Goal: Task Accomplishment & Management: Manage account settings

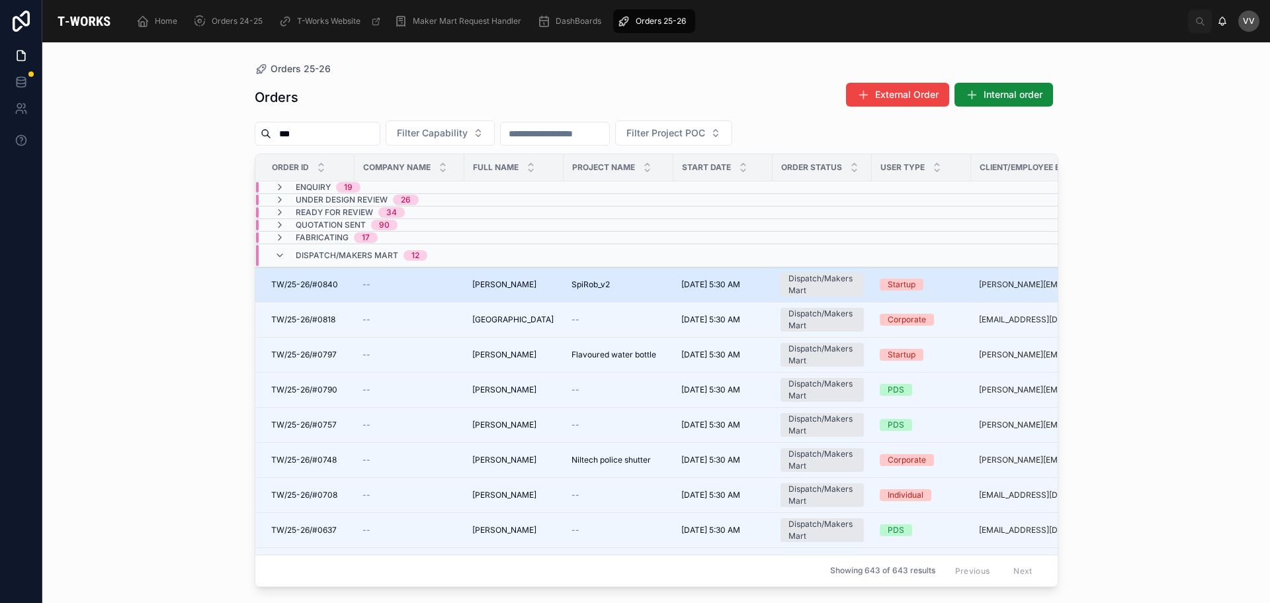
click at [505, 279] on span "[PERSON_NAME]" at bounding box center [504, 284] width 64 height 11
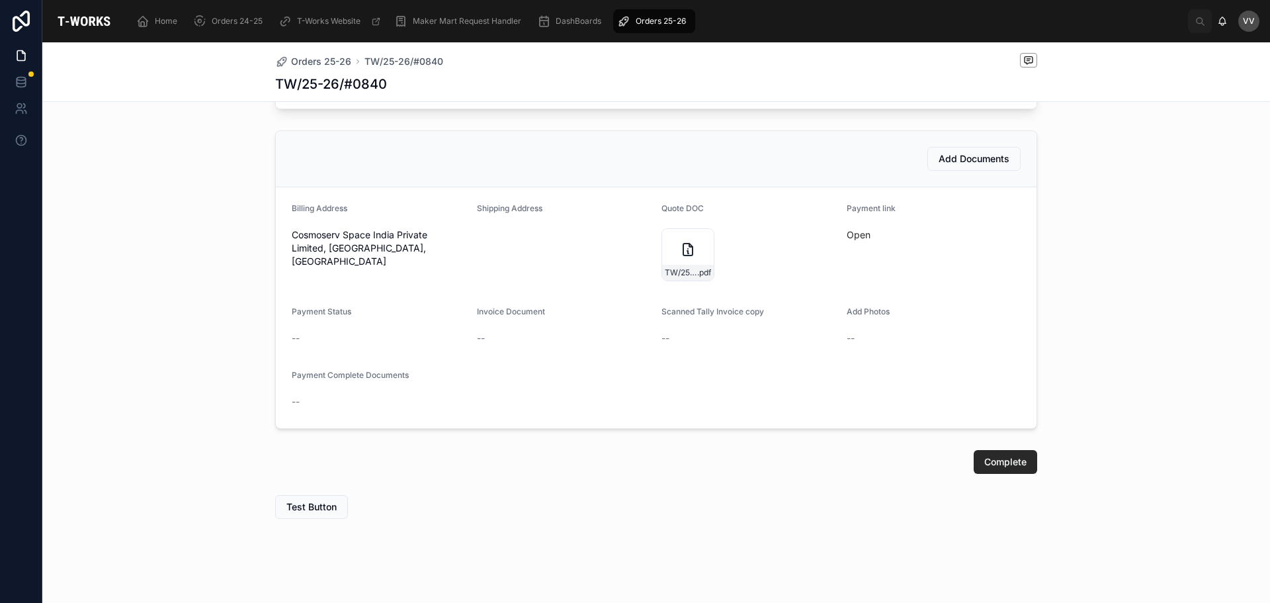
scroll to position [706, 0]
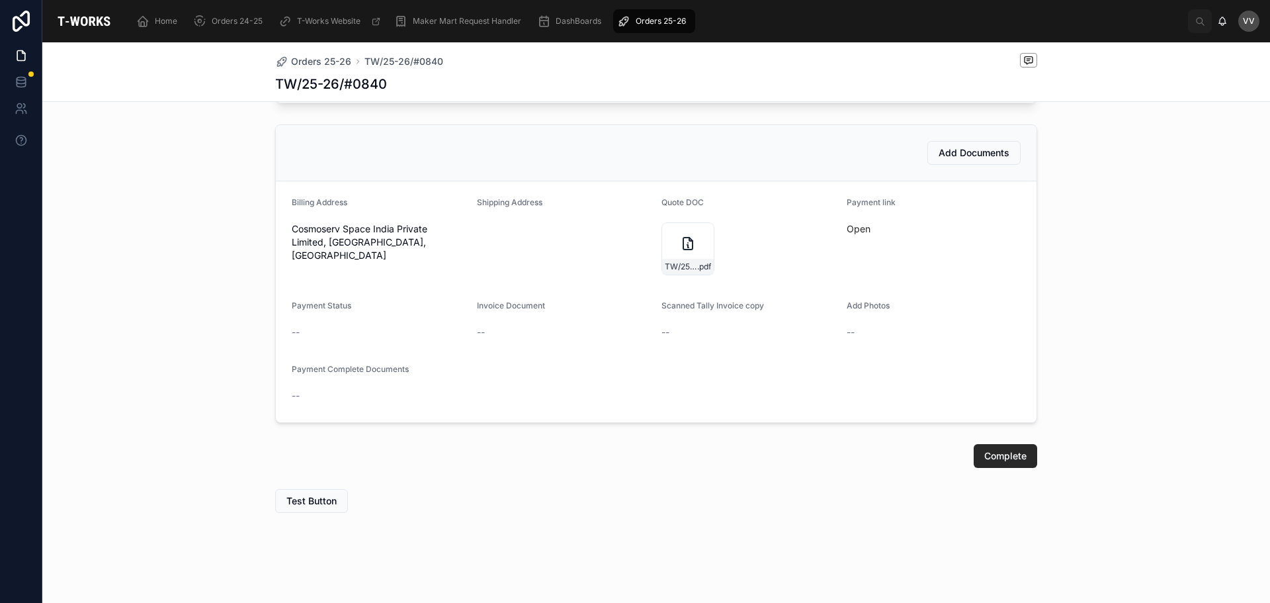
click at [847, 235] on div "Open" at bounding box center [934, 228] width 175 height 21
click at [850, 230] on link "Open" at bounding box center [859, 228] width 24 height 11
click at [687, 243] on icon at bounding box center [687, 243] width 9 height 12
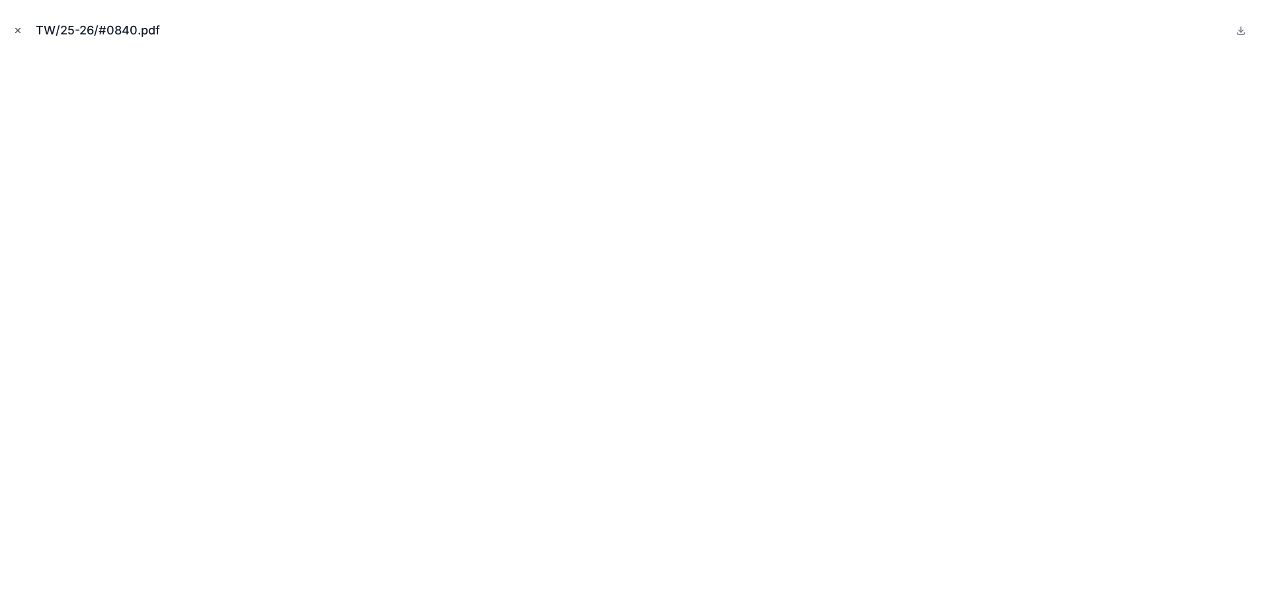
click at [14, 24] on button "Close modal" at bounding box center [18, 30] width 15 height 15
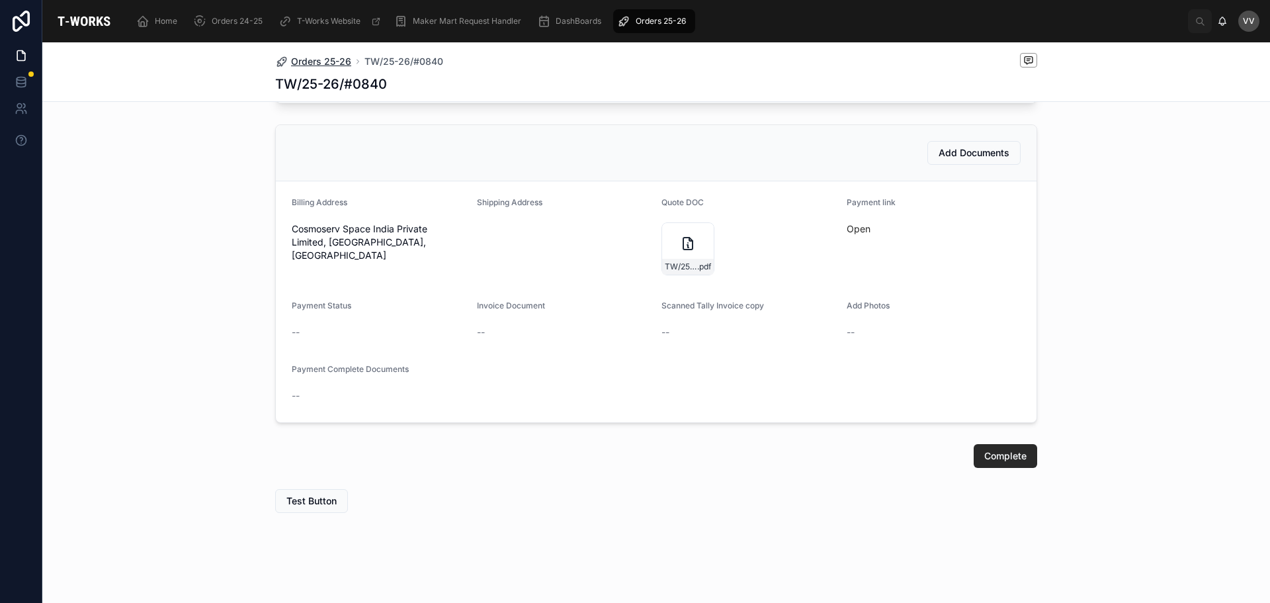
click at [333, 60] on span "Orders 25-26" at bounding box center [321, 61] width 60 height 13
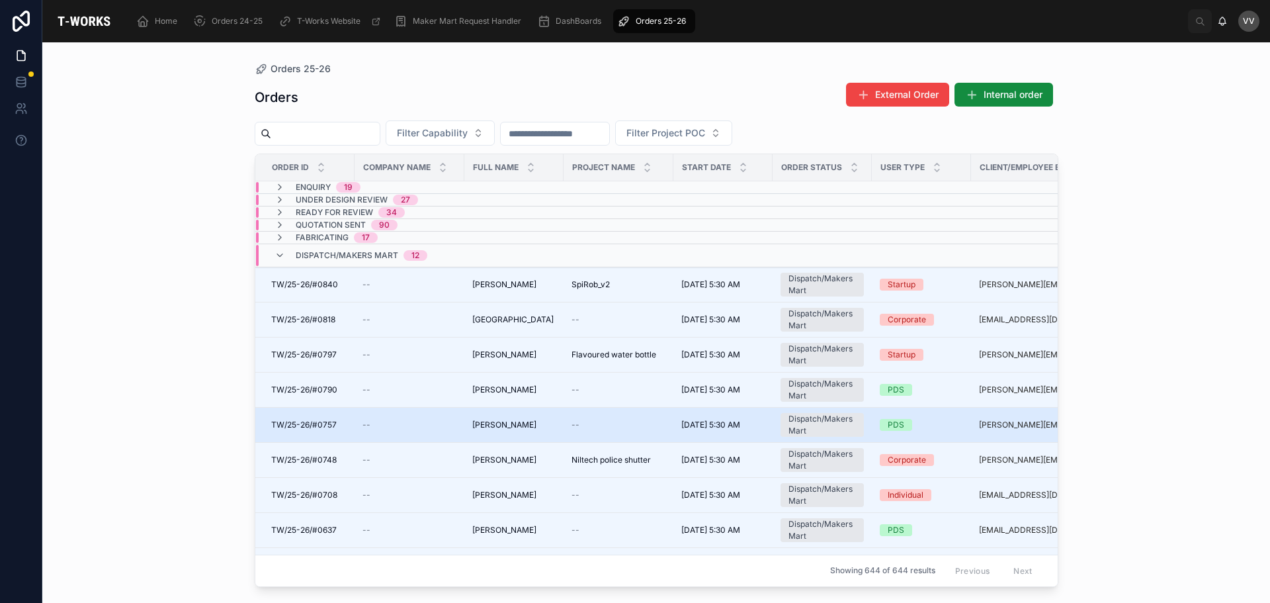
click at [327, 425] on span "TW/25-26/#0757" at bounding box center [303, 424] width 65 height 11
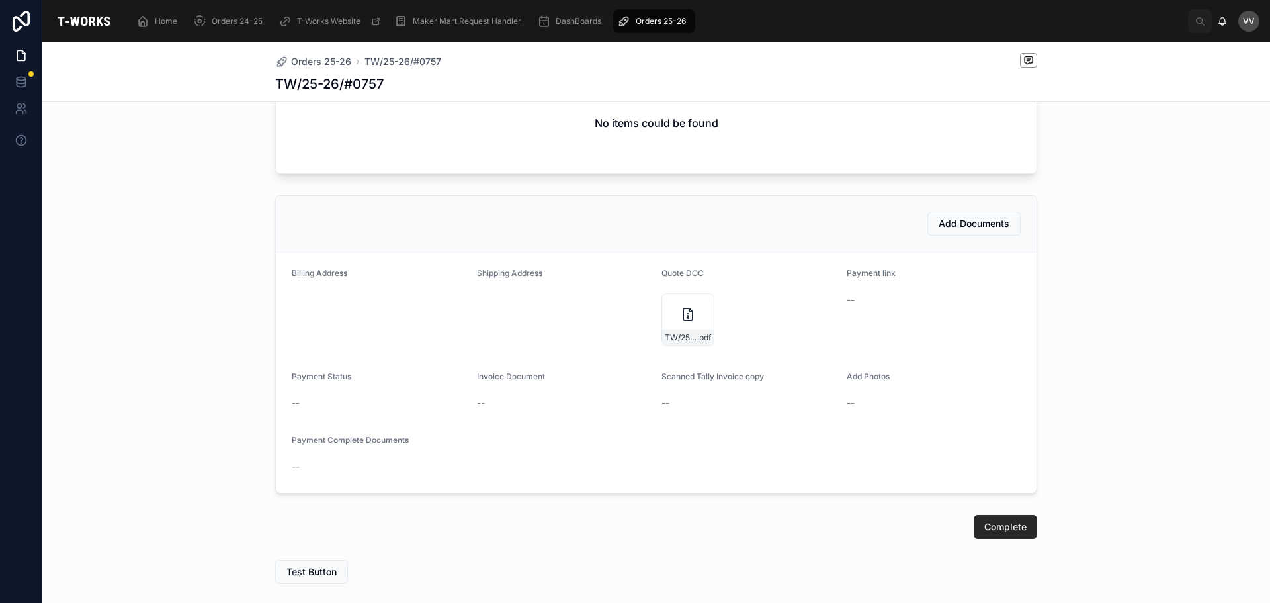
scroll to position [595, 0]
click at [683, 314] on div "TW/25-26/#0757 .pdf" at bounding box center [687, 318] width 53 height 53
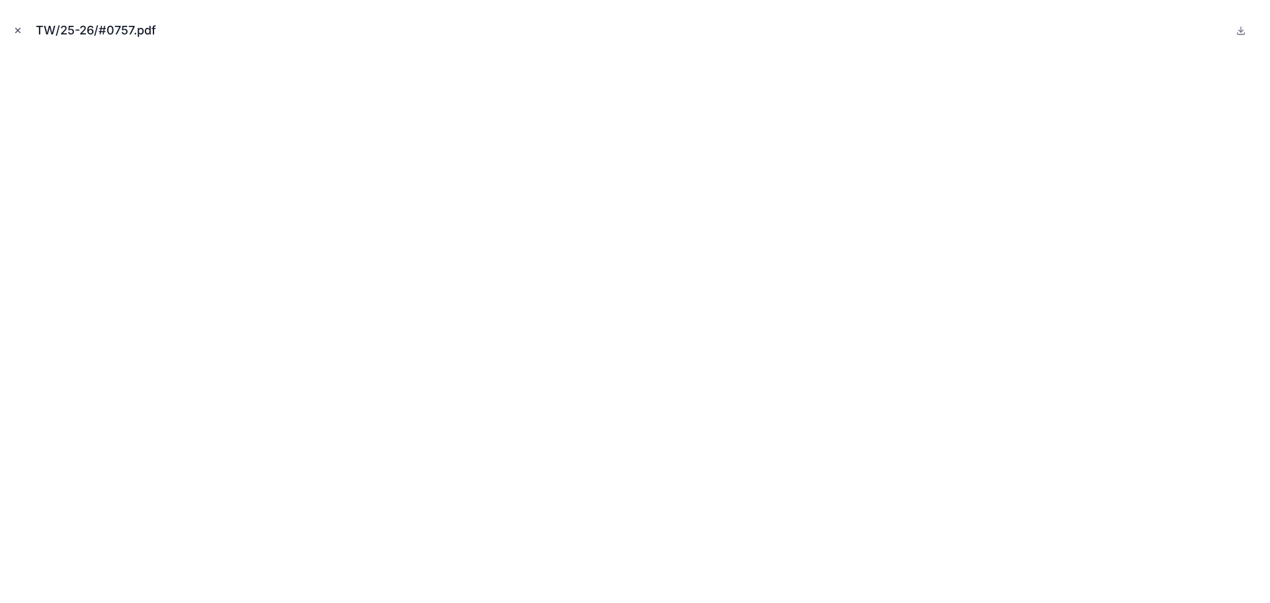
click at [19, 24] on button "Close modal" at bounding box center [18, 30] width 15 height 15
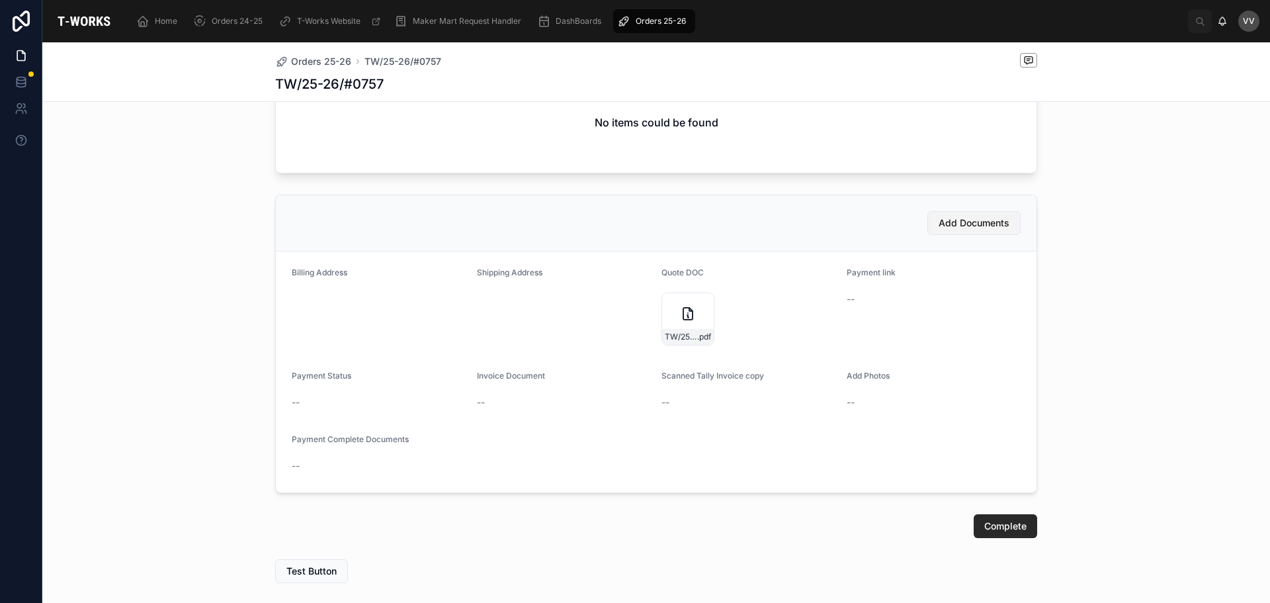
click at [999, 230] on span "Add Documents" at bounding box center [974, 222] width 71 height 13
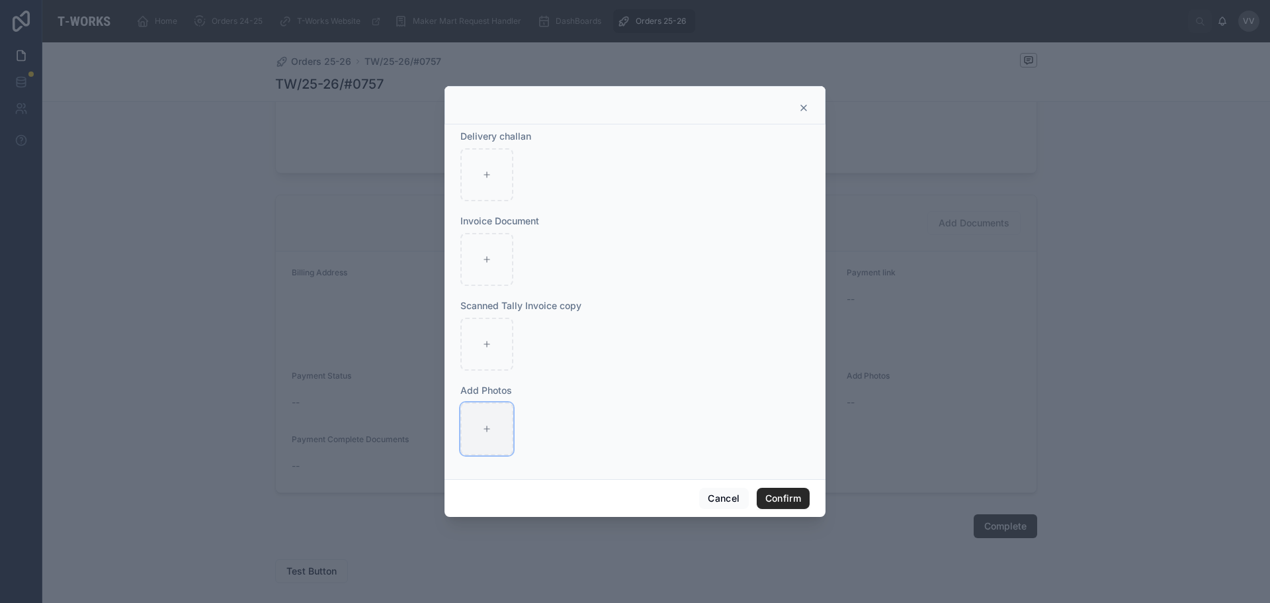
click at [485, 430] on icon at bounding box center [486, 428] width 9 height 9
type input "**********"
click at [771, 497] on button "Confirm" at bounding box center [783, 497] width 53 height 21
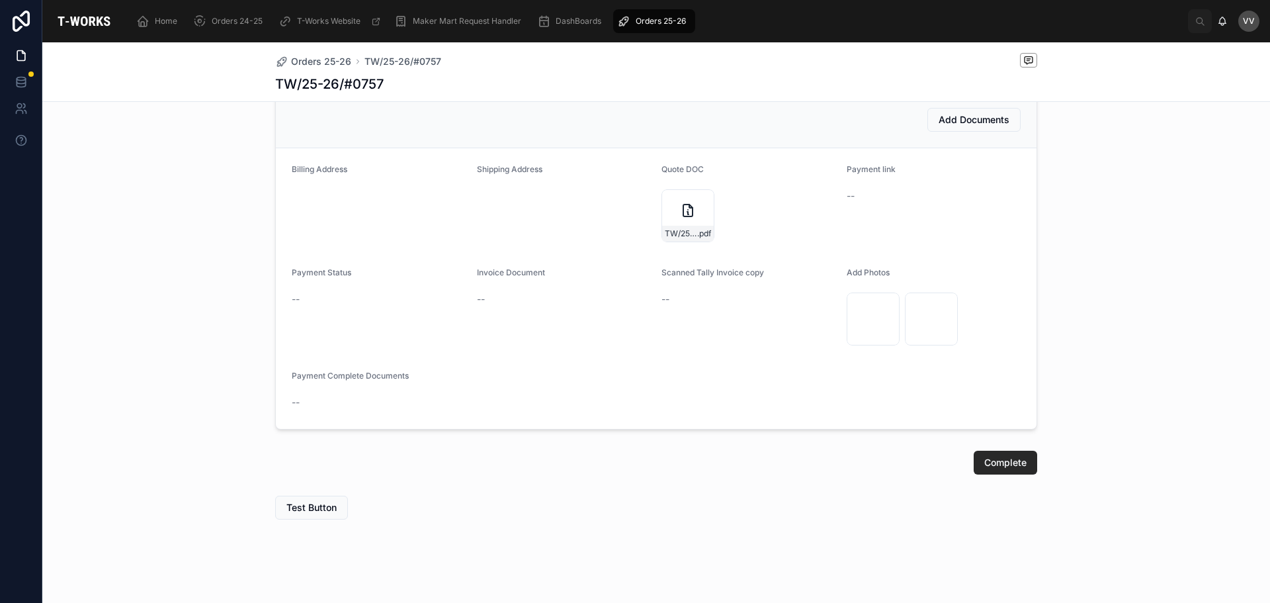
scroll to position [715, 0]
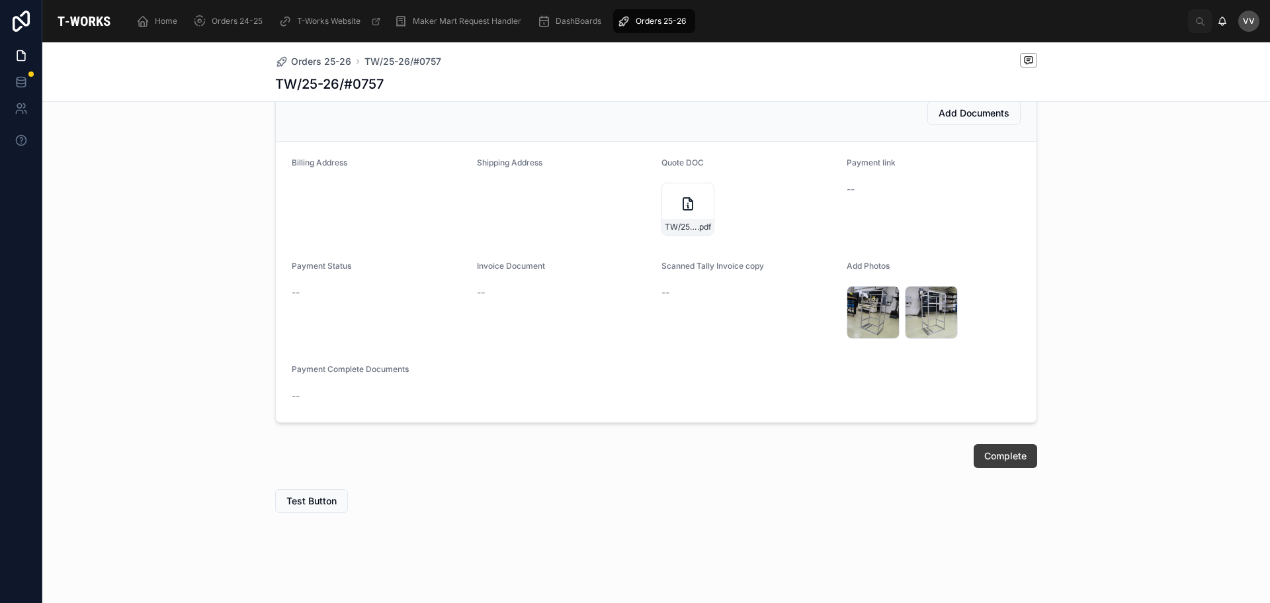
click at [997, 454] on span "Complete" at bounding box center [1005, 455] width 42 height 13
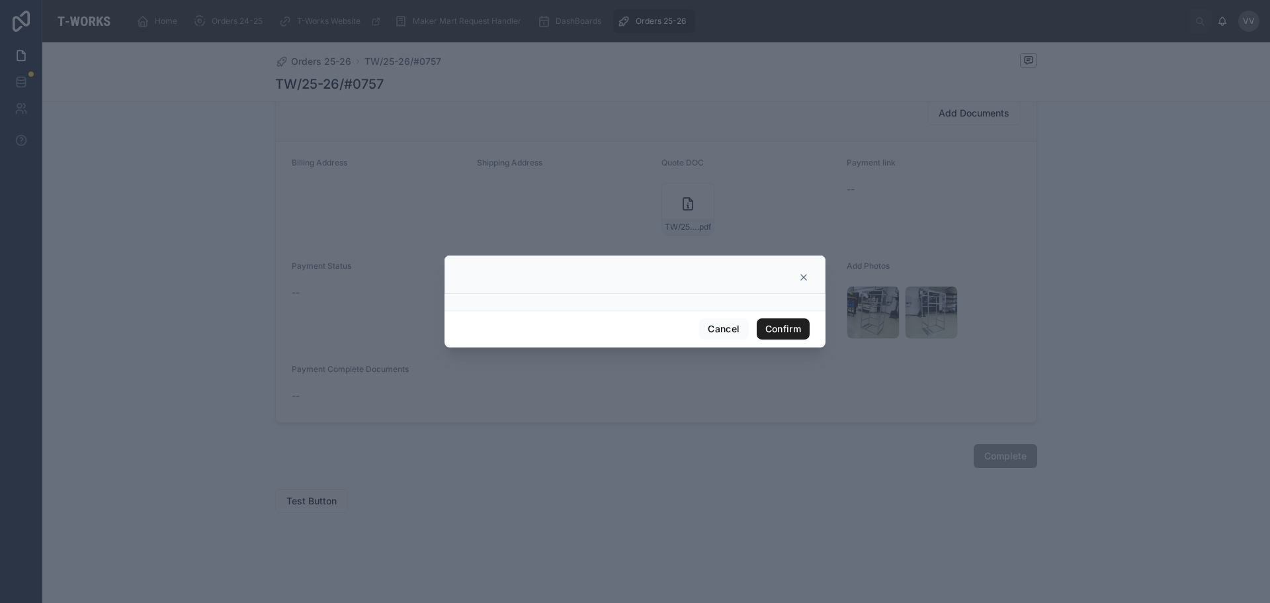
click at [794, 330] on button "Confirm" at bounding box center [783, 328] width 53 height 21
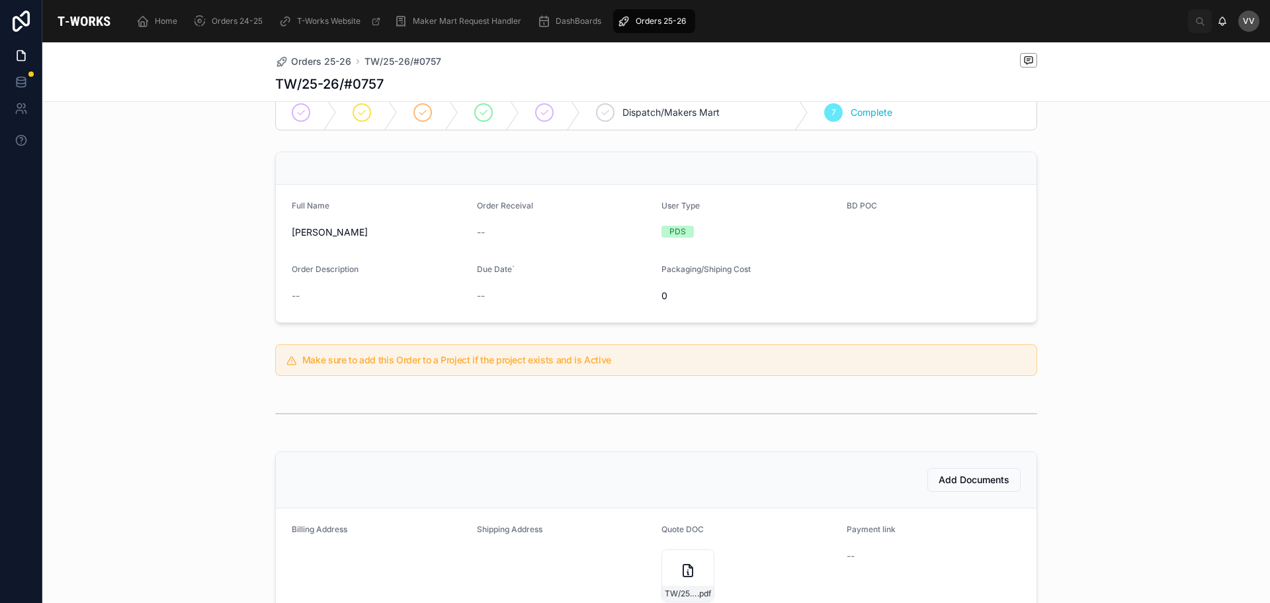
scroll to position [0, 0]
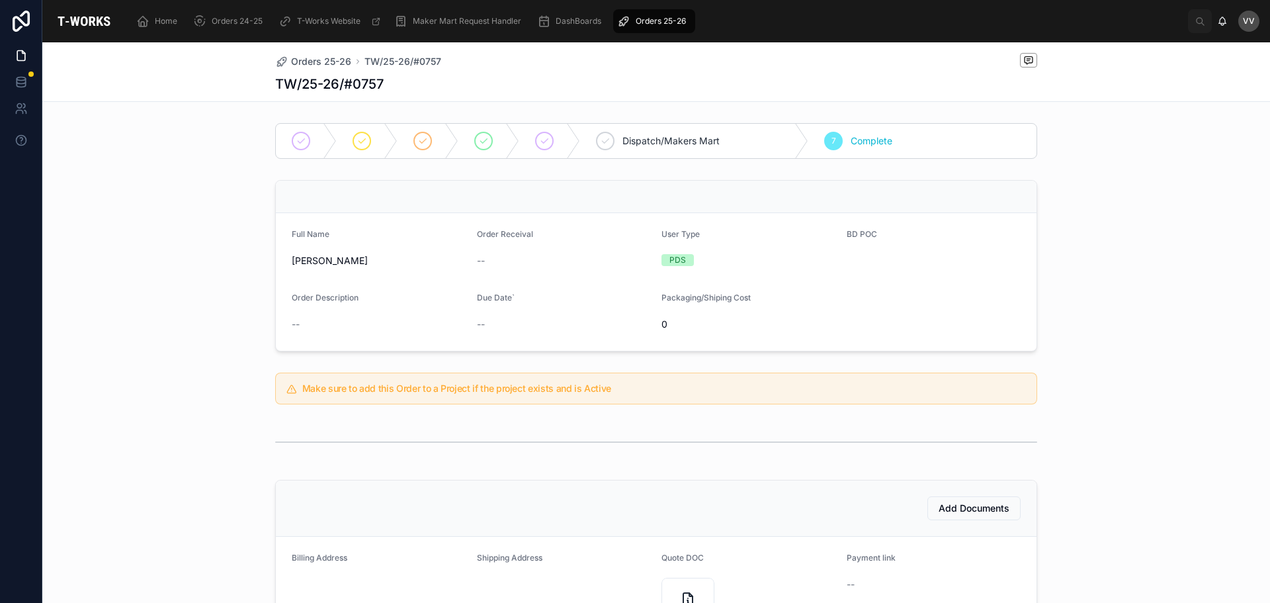
click at [654, 20] on span "Orders 25-26" at bounding box center [661, 21] width 50 height 11
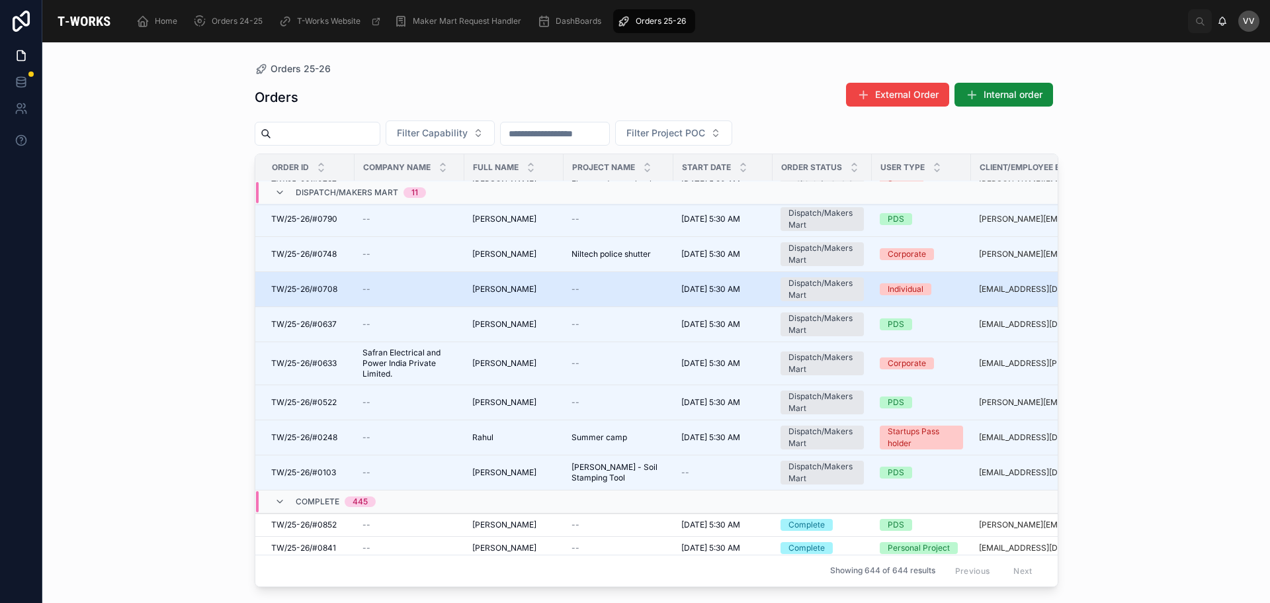
scroll to position [198, 0]
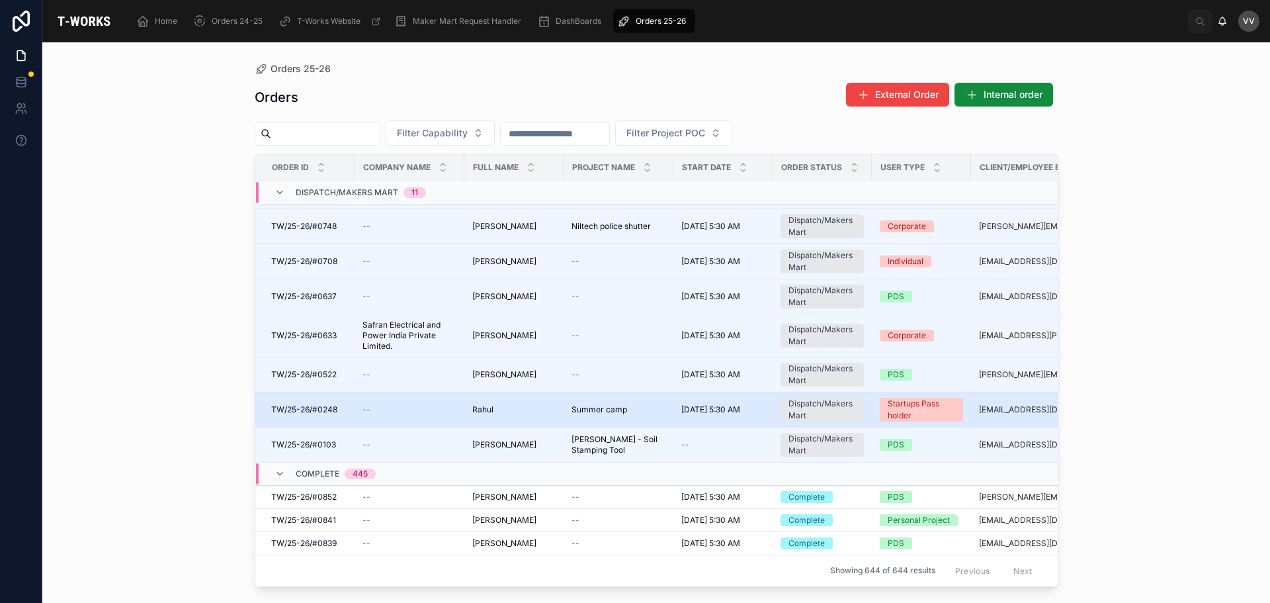
click at [474, 406] on span "Rahul" at bounding box center [482, 409] width 21 height 11
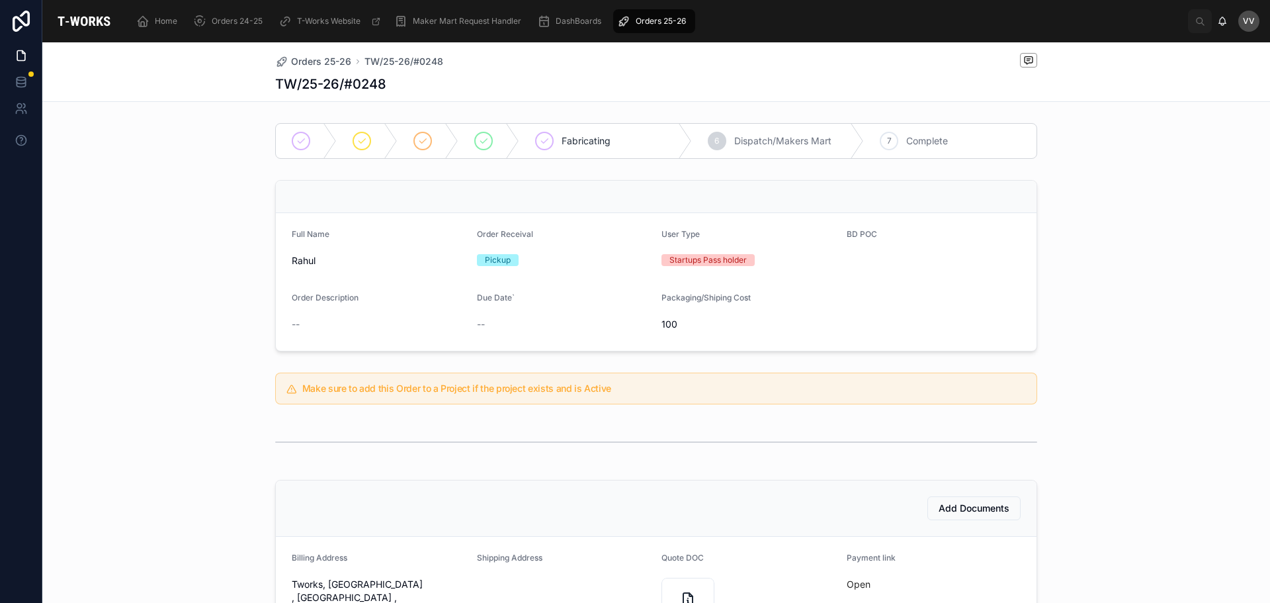
scroll to position [265, 0]
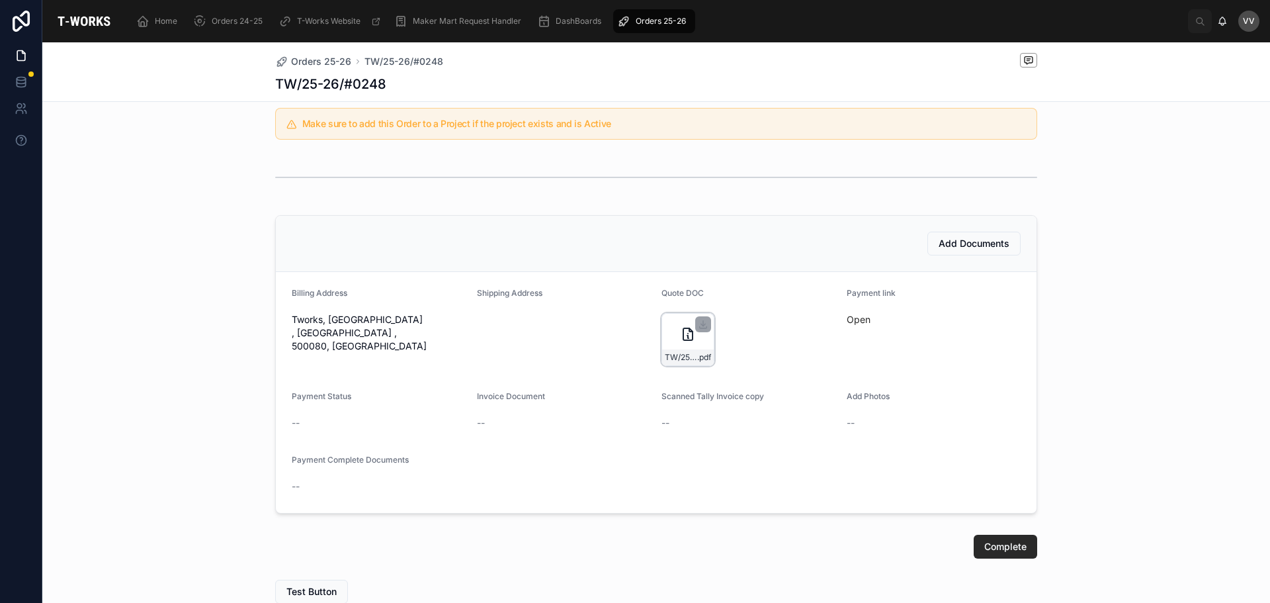
click at [670, 327] on div "TW/25-26/#0248 .pdf" at bounding box center [687, 339] width 53 height 53
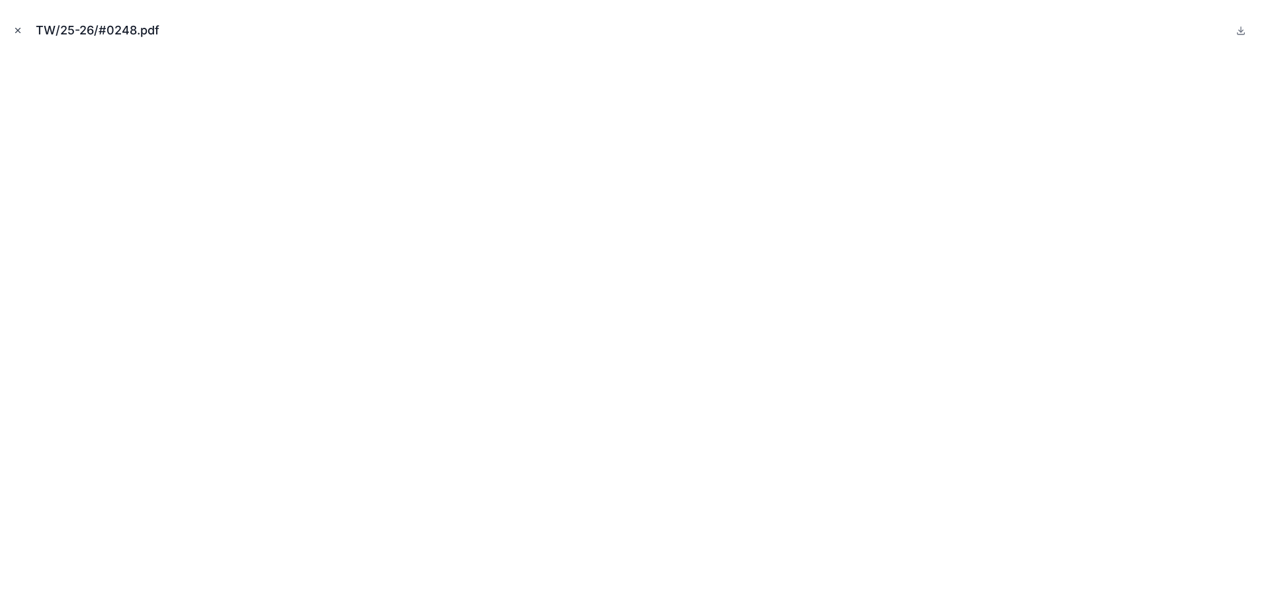
click at [11, 23] on button "Close modal" at bounding box center [18, 30] width 15 height 15
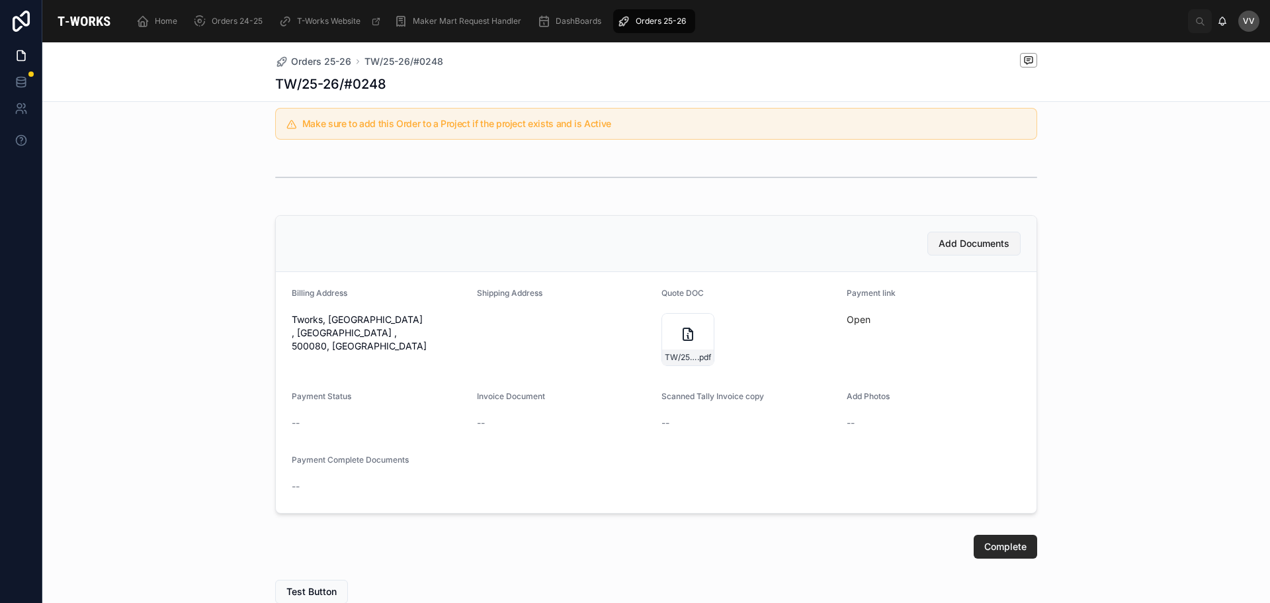
click at [975, 248] on span "Add Documents" at bounding box center [974, 243] width 71 height 13
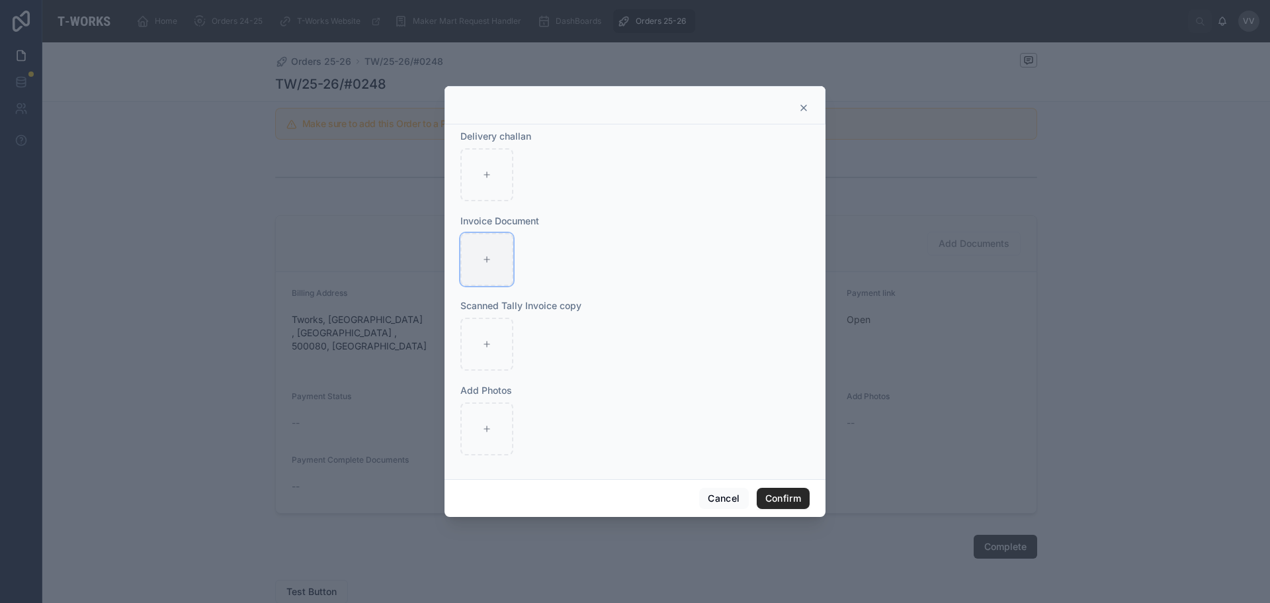
click at [499, 253] on div at bounding box center [486, 259] width 53 height 53
type input "**********"
click at [790, 497] on button "Confirm" at bounding box center [783, 497] width 53 height 21
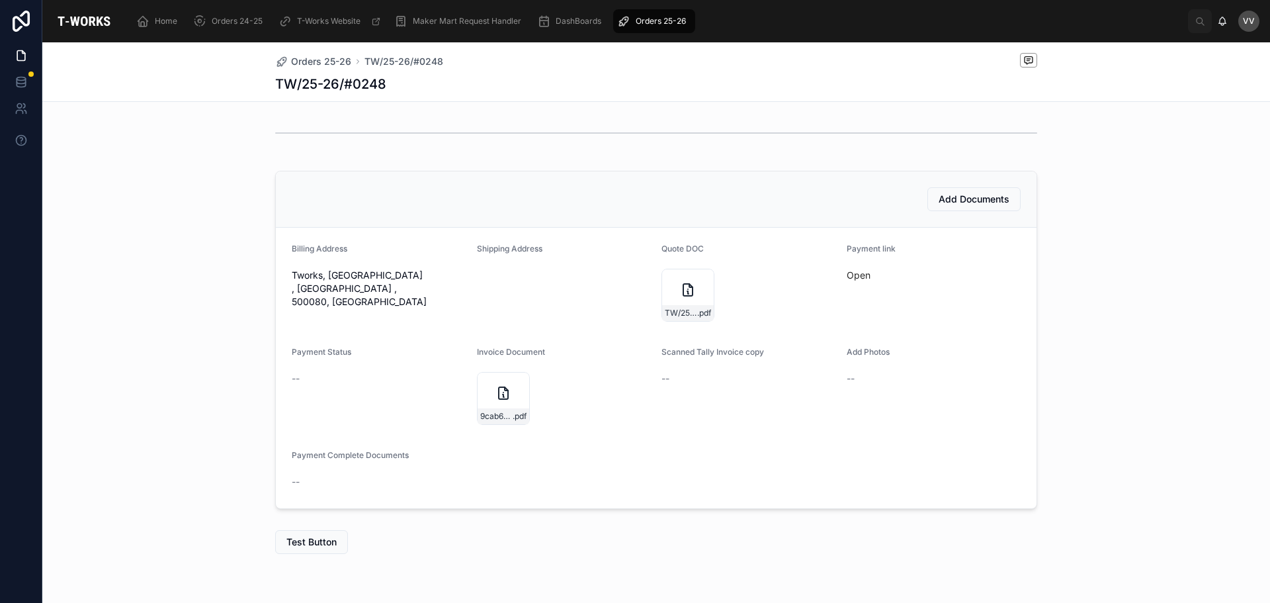
scroll to position [350, 0]
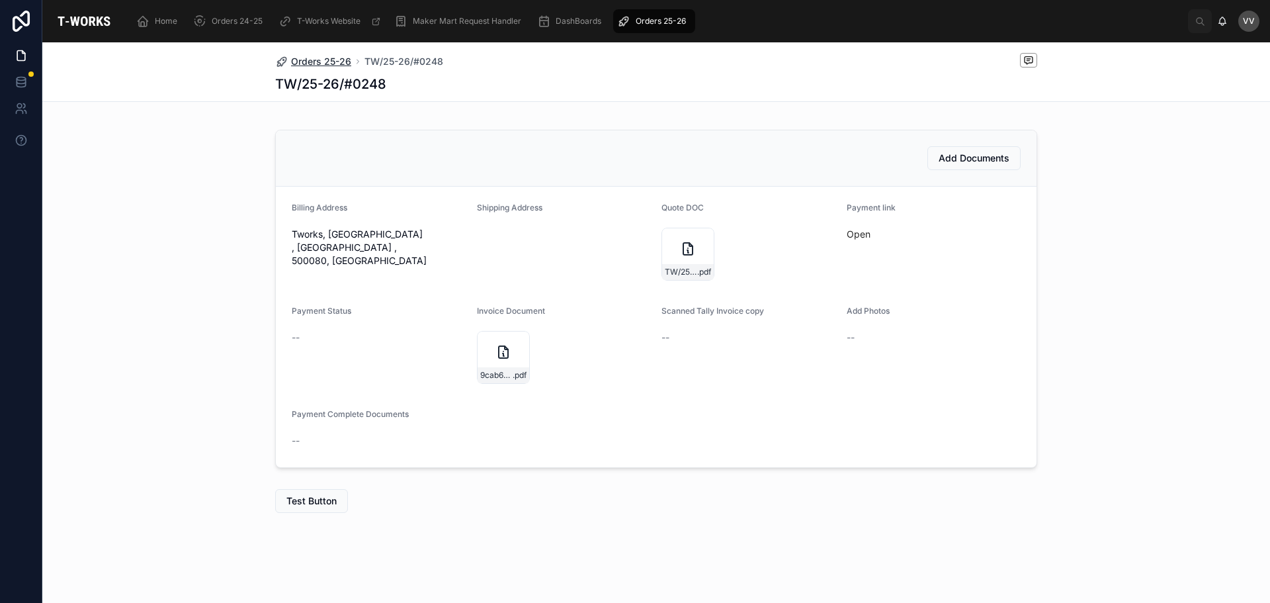
click at [315, 58] on span "Orders 25-26" at bounding box center [321, 61] width 60 height 13
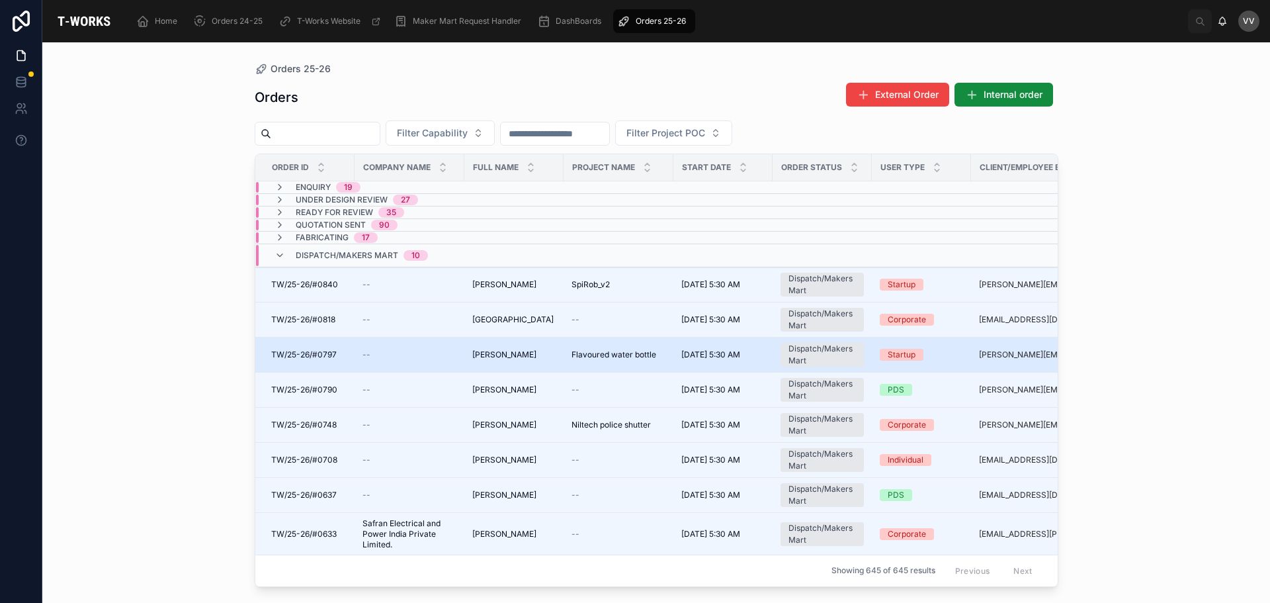
click at [492, 354] on span "[PERSON_NAME]" at bounding box center [504, 354] width 64 height 11
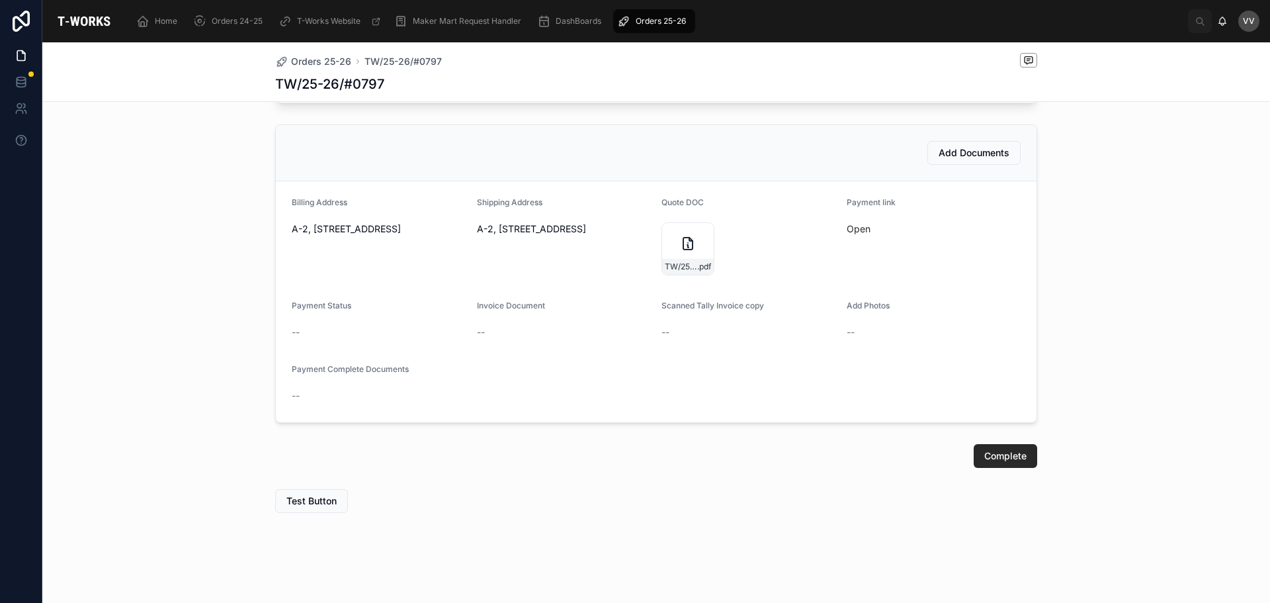
scroll to position [510, 0]
click at [986, 155] on span "Add Documents" at bounding box center [974, 152] width 71 height 13
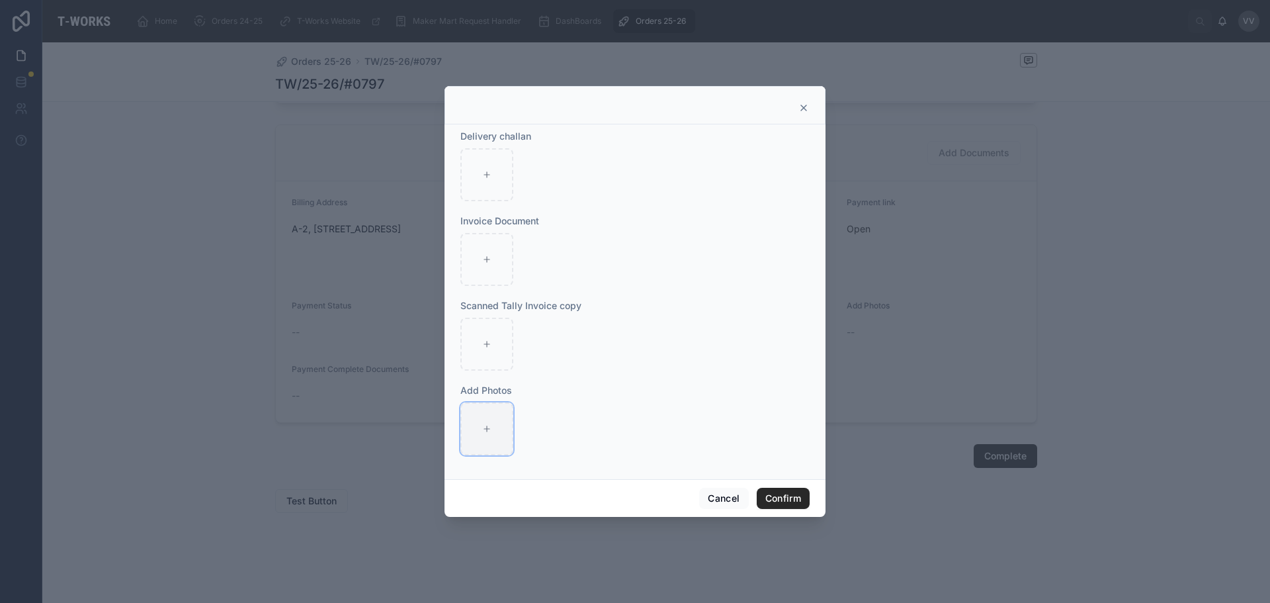
click at [478, 438] on div at bounding box center [486, 428] width 53 height 53
type input "**********"
click at [794, 495] on button "Confirm" at bounding box center [783, 497] width 53 height 21
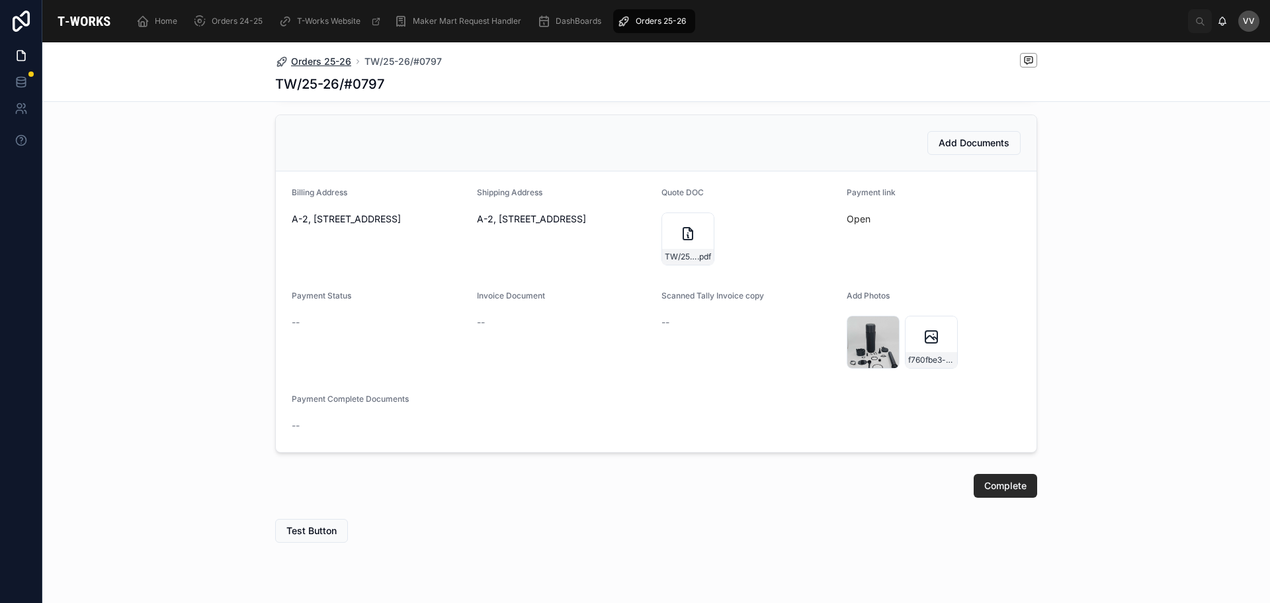
click at [315, 63] on span "Orders 25-26" at bounding box center [321, 61] width 60 height 13
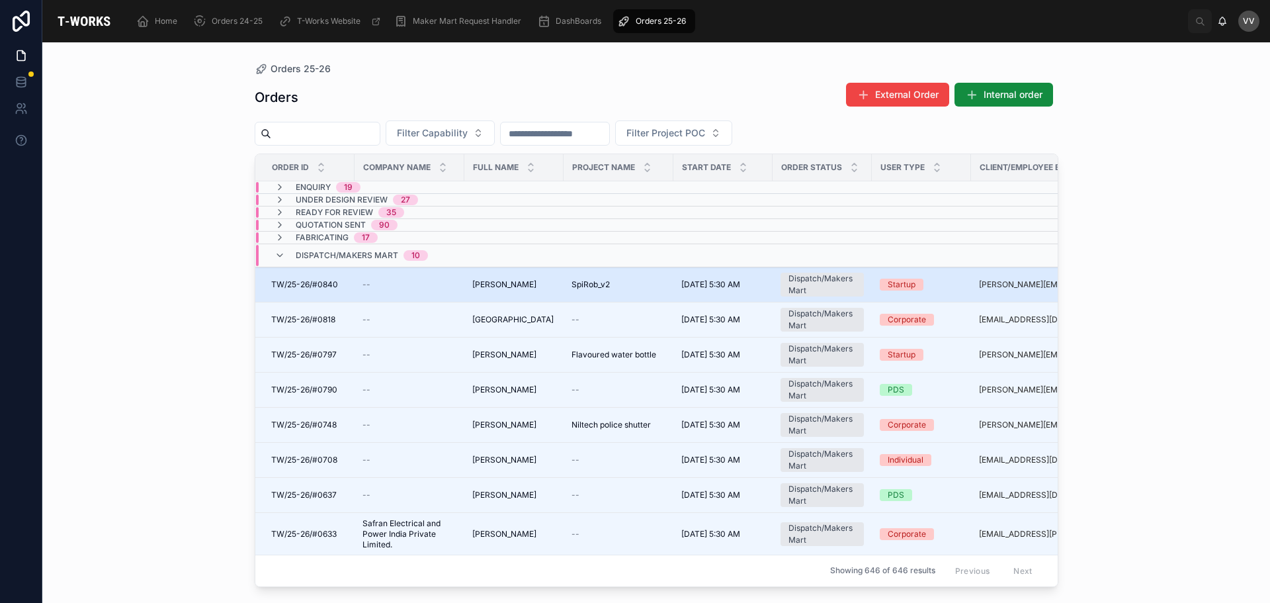
click at [479, 290] on span "[PERSON_NAME]" at bounding box center [504, 284] width 64 height 11
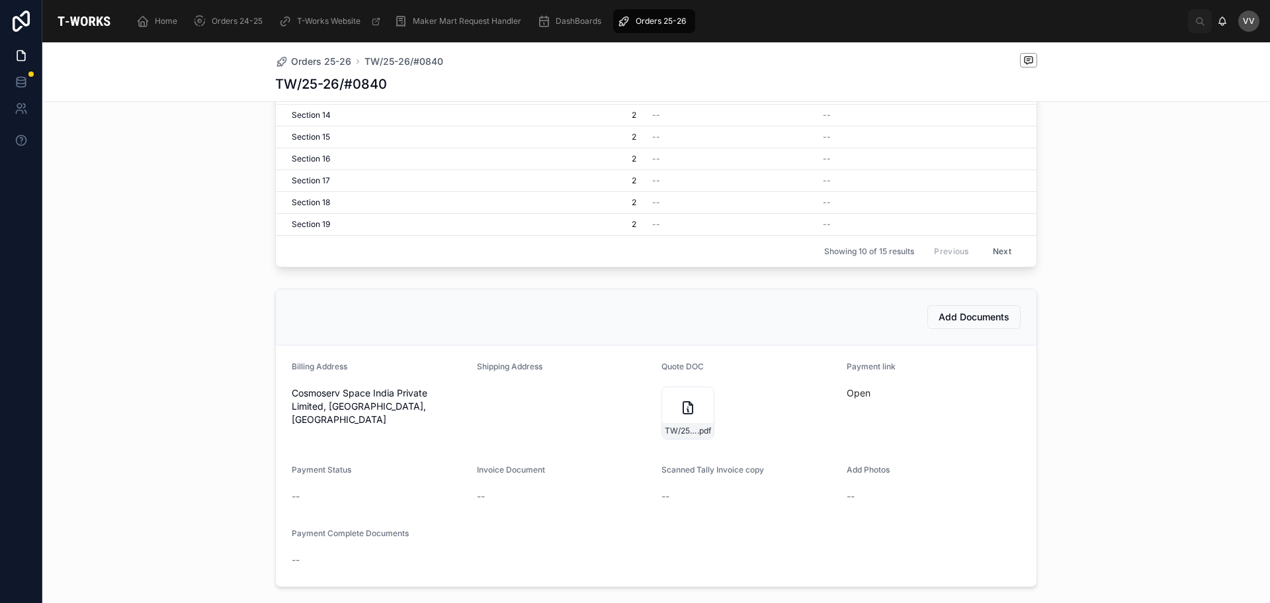
scroll to position [595, 0]
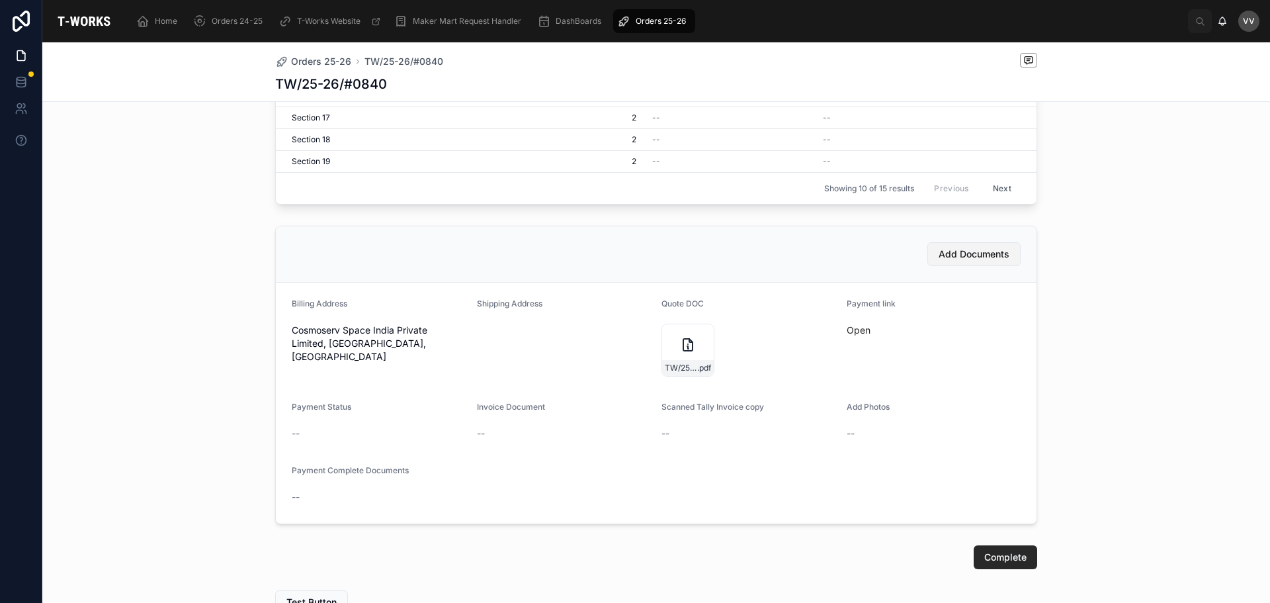
click at [972, 261] on span "Add Documents" at bounding box center [974, 253] width 71 height 13
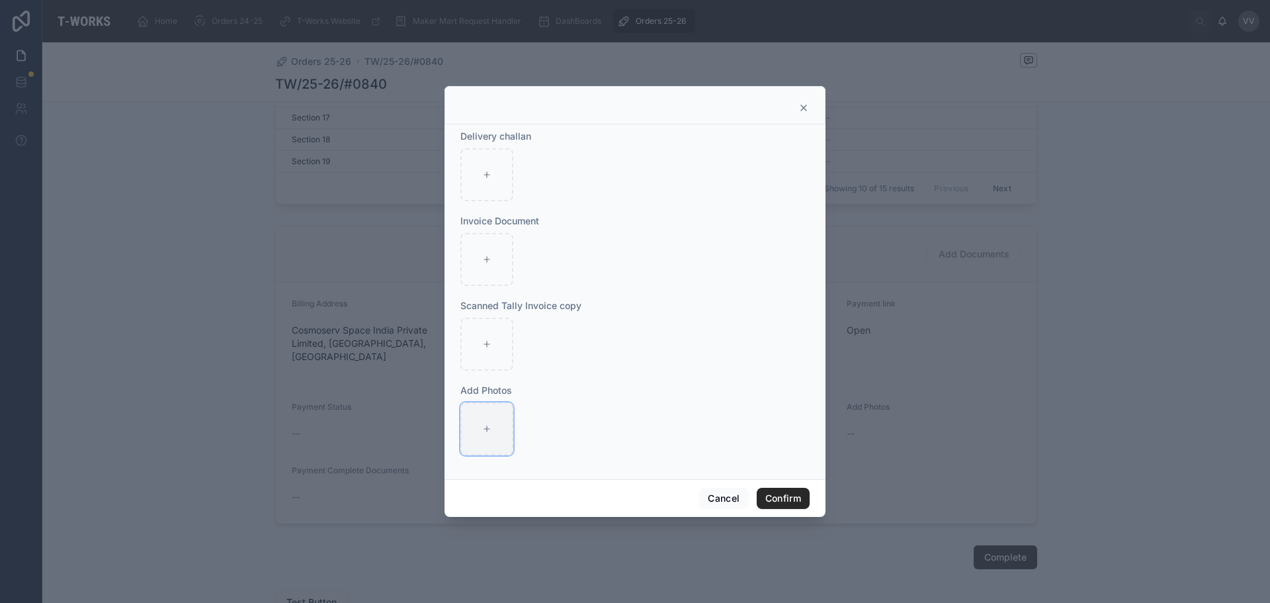
click at [484, 427] on icon at bounding box center [486, 428] width 9 height 9
type input "**********"
click at [781, 501] on button "Confirm" at bounding box center [783, 497] width 53 height 21
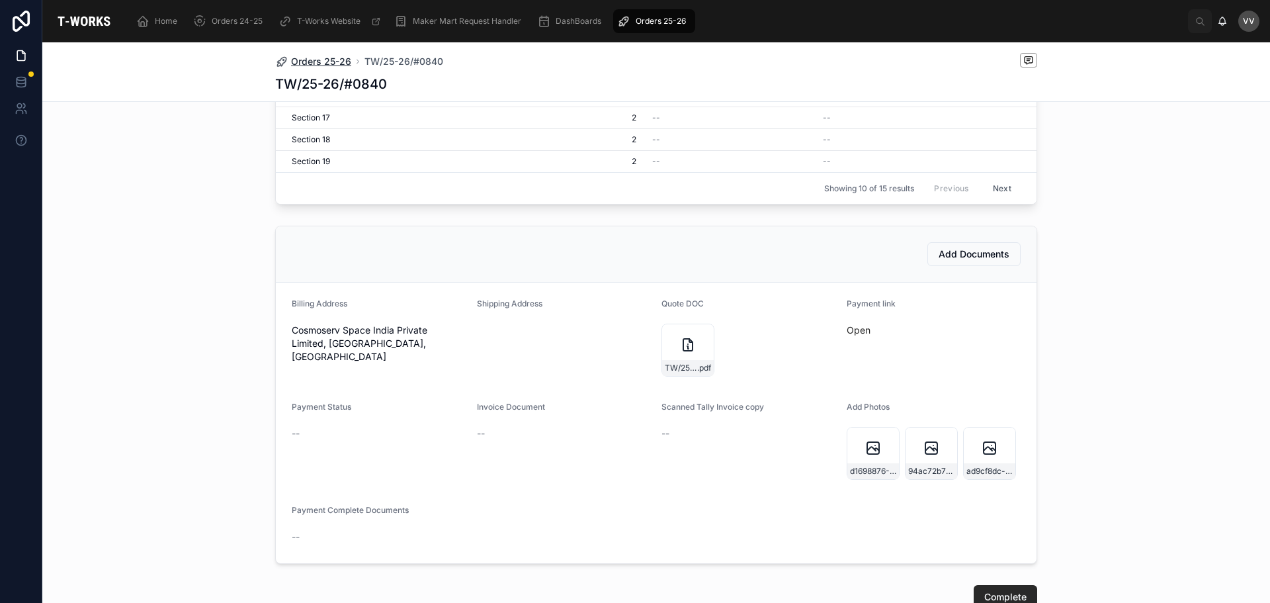
click at [318, 61] on span "Orders 25-26" at bounding box center [321, 61] width 60 height 13
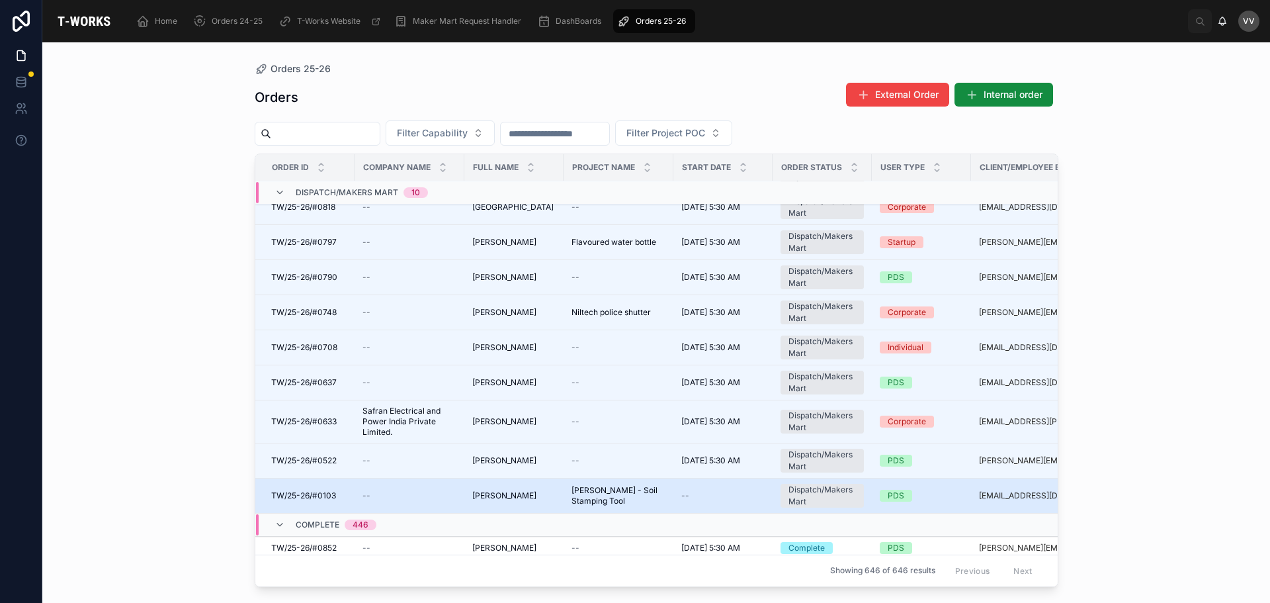
scroll to position [132, 0]
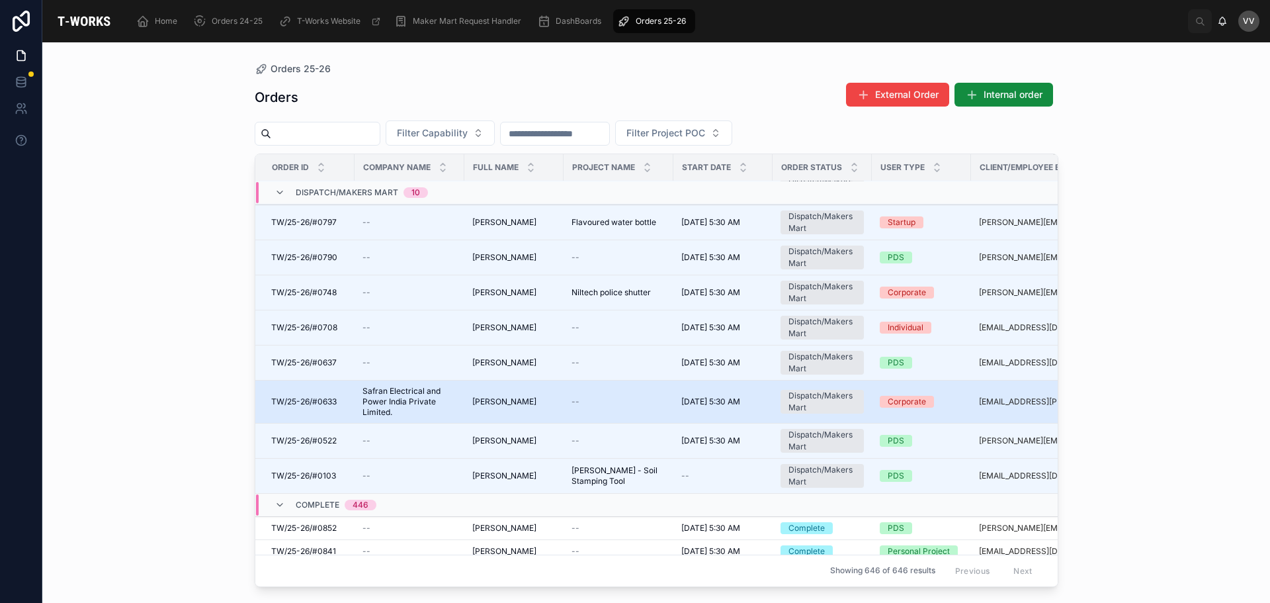
click at [415, 401] on span "Safran Electrical and Power India Private Limited." at bounding box center [409, 402] width 94 height 32
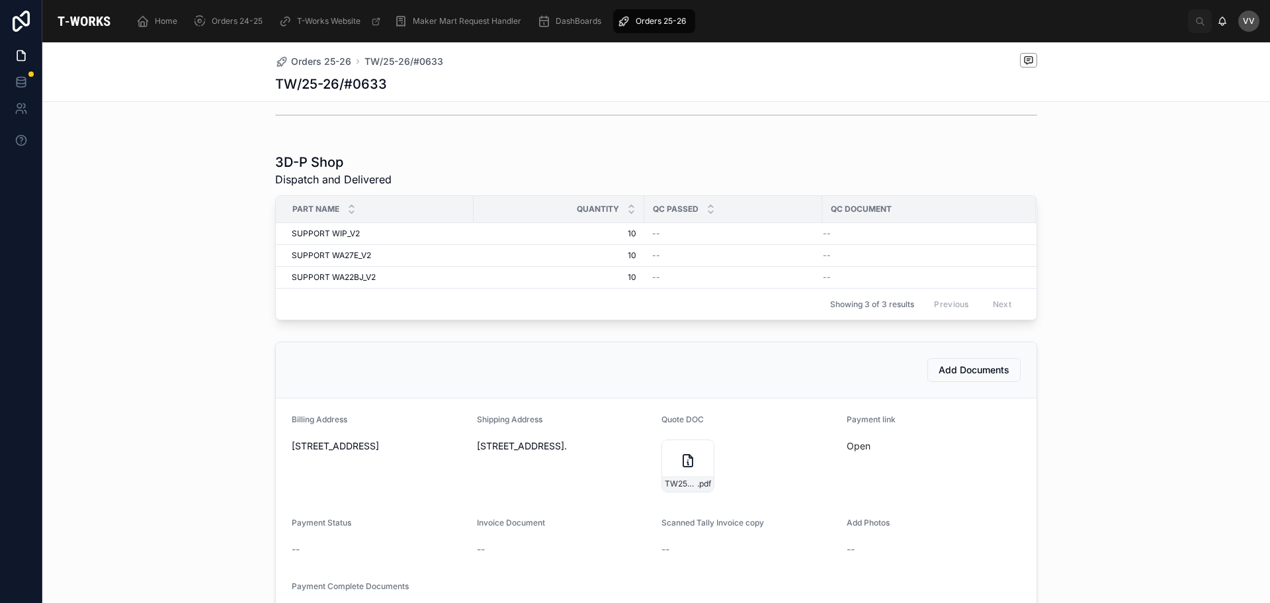
scroll to position [397, 0]
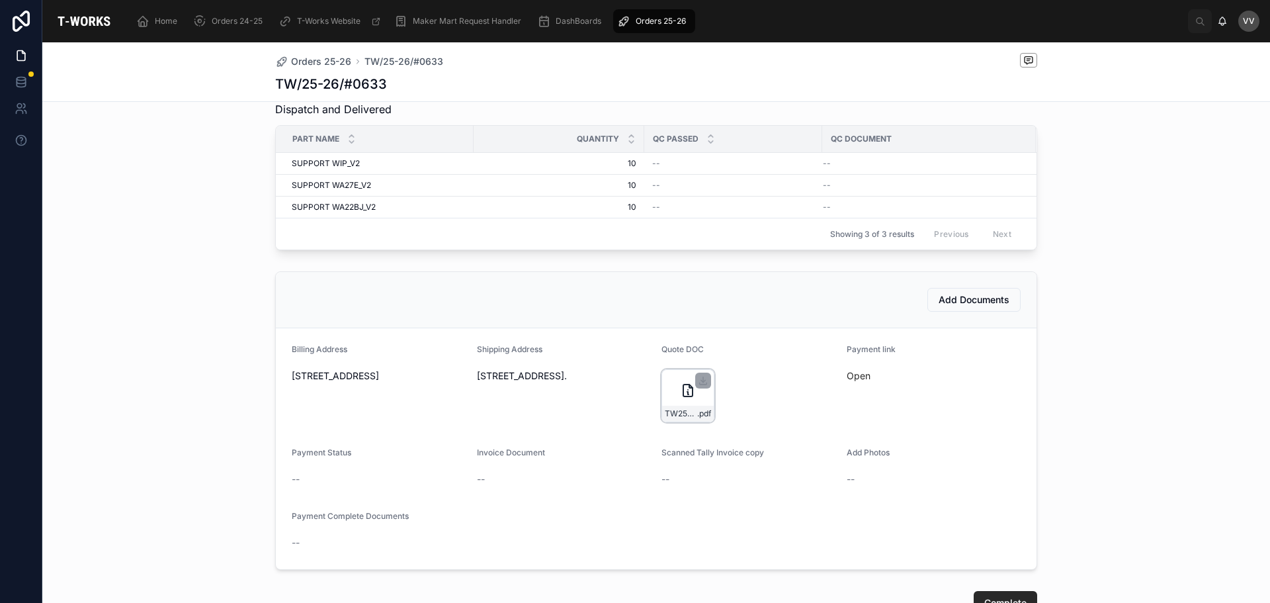
click at [665, 396] on div "TW25-26#0633-(1) .pdf" at bounding box center [687, 395] width 53 height 53
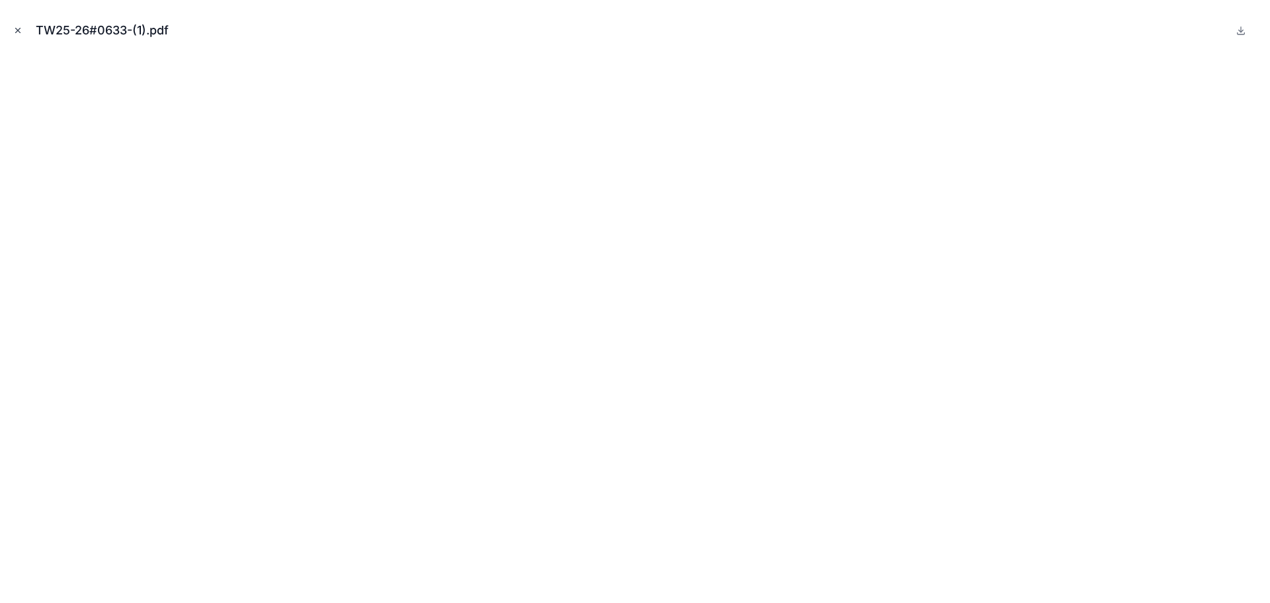
click at [15, 28] on icon "Close modal" at bounding box center [17, 30] width 9 height 9
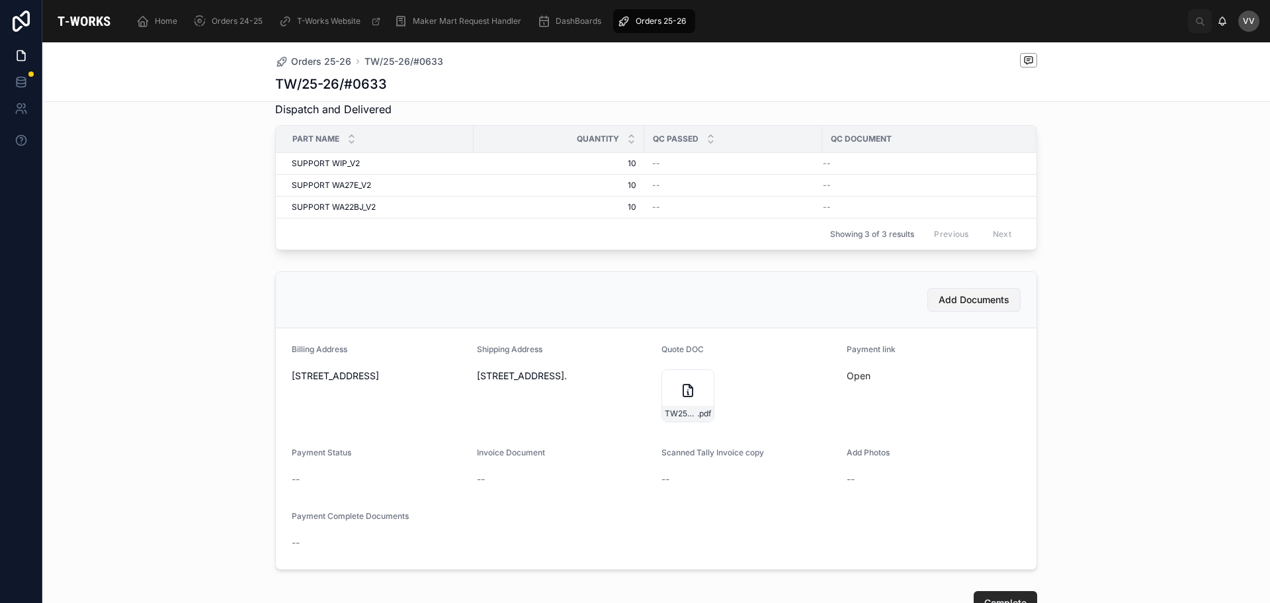
click at [956, 306] on span "Add Documents" at bounding box center [974, 299] width 71 height 13
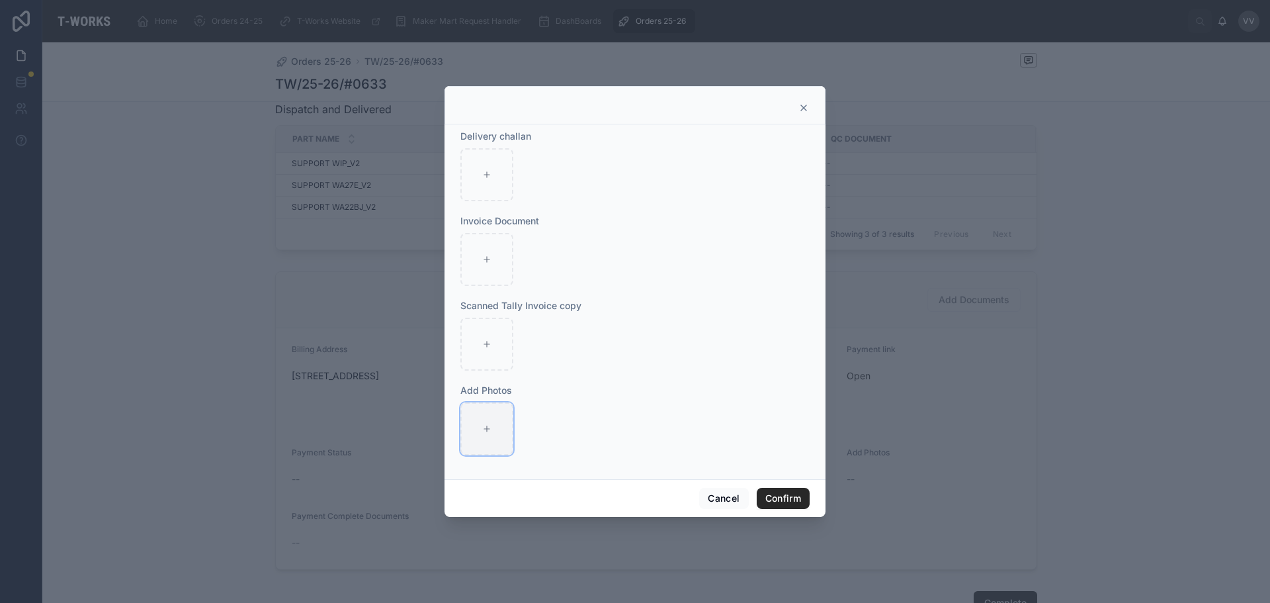
click at [494, 429] on div at bounding box center [486, 428] width 53 height 53
type input "**********"
click at [775, 498] on button "Confirm" at bounding box center [783, 497] width 53 height 21
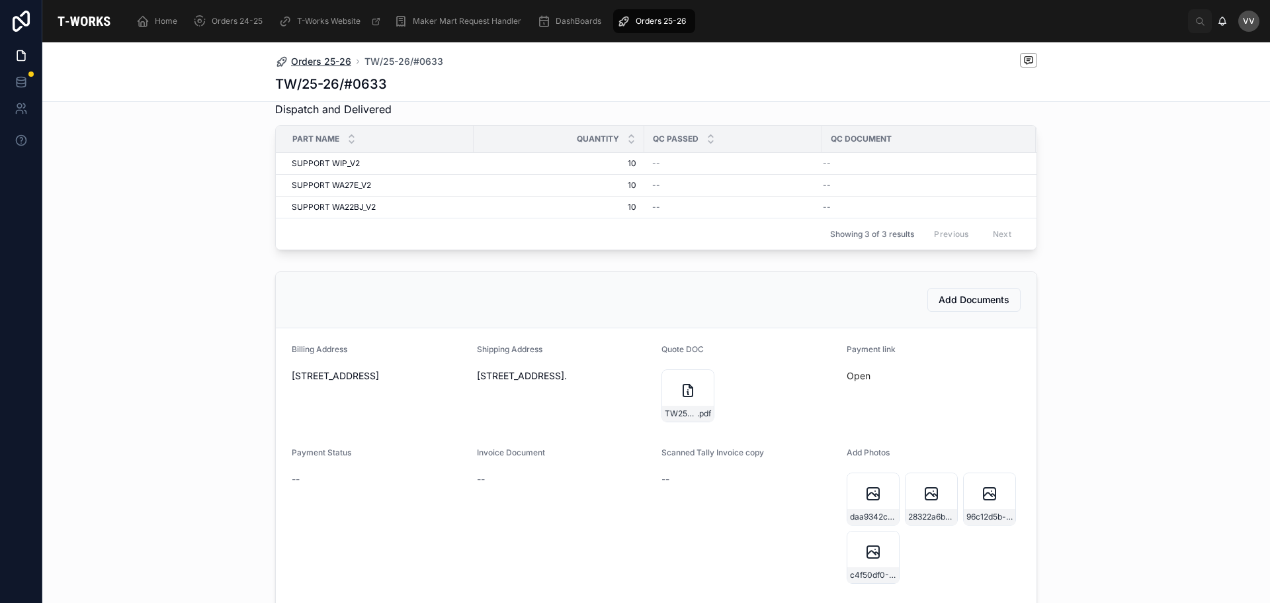
click at [332, 60] on span "Orders 25-26" at bounding box center [321, 61] width 60 height 13
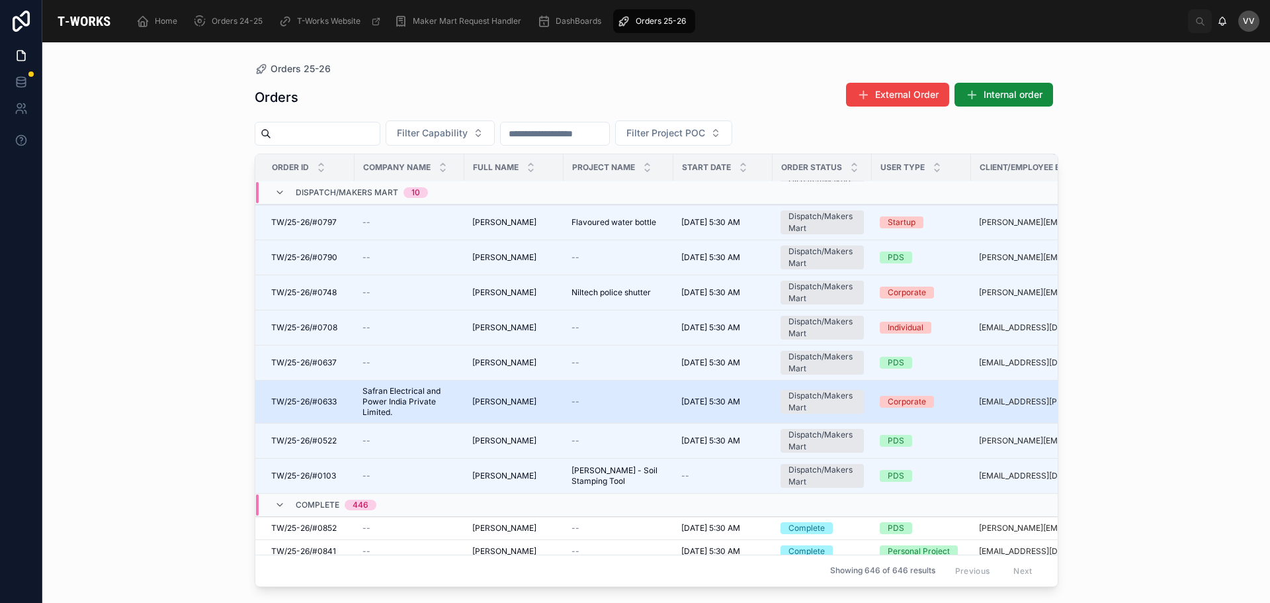
scroll to position [198, 0]
